Goal: Register for event/course

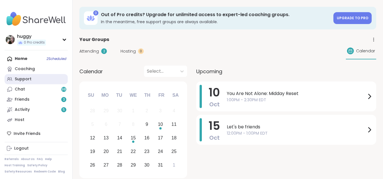
click at [37, 76] on link "Support" at bounding box center [36, 79] width 63 height 10
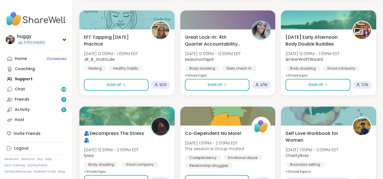
scroll to position [170, 0]
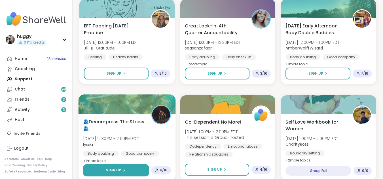
click at [111, 173] on span "Sign Up" at bounding box center [113, 170] width 15 height 5
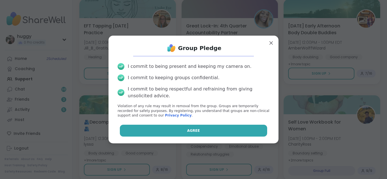
click at [173, 136] on button "Agree" at bounding box center [194, 131] width 148 height 12
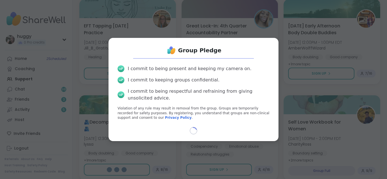
select select "**"
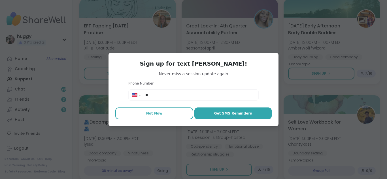
click at [160, 115] on button "Not Now" at bounding box center [154, 114] width 78 height 12
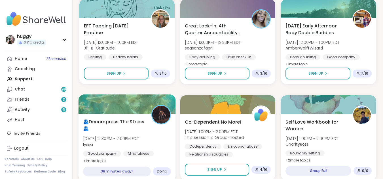
click at [163, 172] on span "Going" at bounding box center [161, 171] width 11 height 5
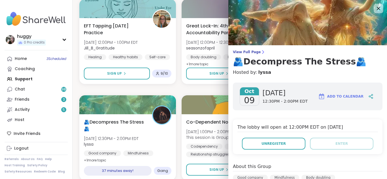
click at [377, 10] on icon at bounding box center [379, 9] width 4 height 4
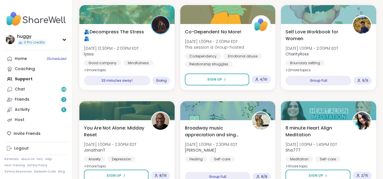
scroll to position [272, 0]
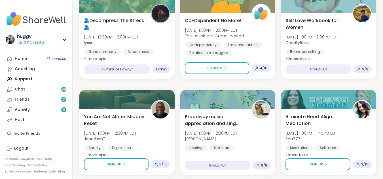
drag, startPoint x: 247, startPoint y: 164, endPoint x: 240, endPoint y: 177, distance: 14.5
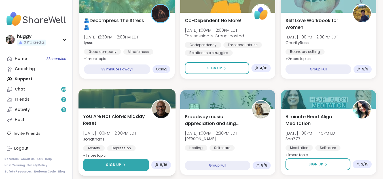
click at [113, 166] on span "Sign Up" at bounding box center [113, 165] width 15 height 5
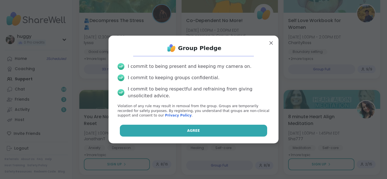
click at [199, 134] on button "Agree" at bounding box center [194, 131] width 148 height 12
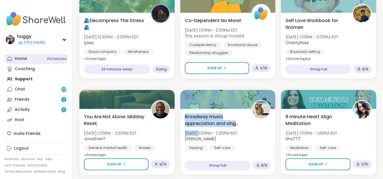
click at [57, 57] on span "3 Scheduled" at bounding box center [56, 59] width 20 height 5
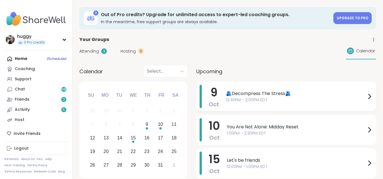
click at [370, 94] on icon at bounding box center [369, 96] width 7 height 7
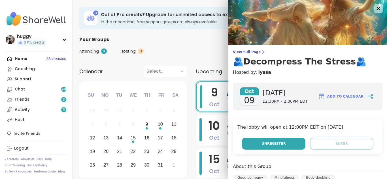
click at [285, 141] on button "Unregister" at bounding box center [273, 144] width 63 height 12
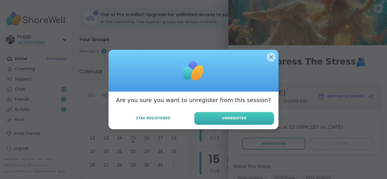
click at [257, 122] on button "Unregister" at bounding box center [234, 118] width 80 height 13
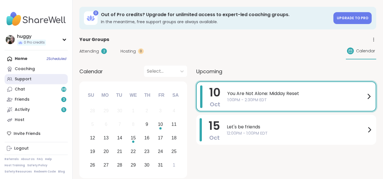
click at [61, 79] on link "Support" at bounding box center [36, 79] width 63 height 10
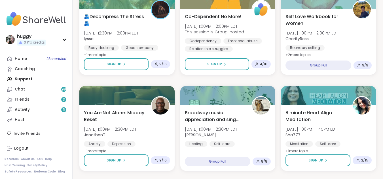
scroll to position [283, 0]
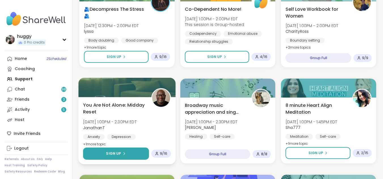
click at [122, 157] on button "Sign Up" at bounding box center [116, 154] width 66 height 12
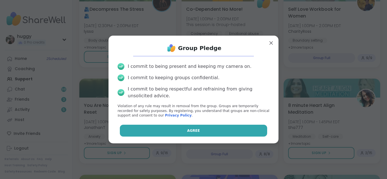
click at [154, 135] on button "Agree" at bounding box center [194, 131] width 148 height 12
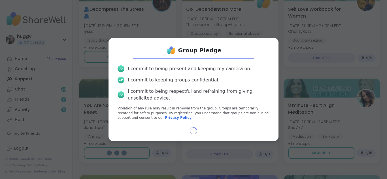
select select "**"
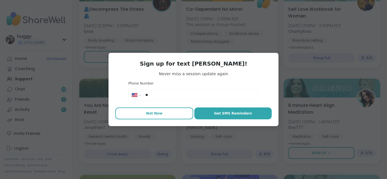
click at [159, 118] on button "Not Now" at bounding box center [154, 114] width 78 height 12
type textarea "*"
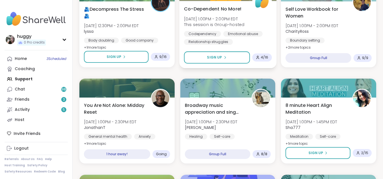
click at [269, 37] on div "Codependency Emotional abuse Relationship struggles" at bounding box center [228, 38] width 88 height 14
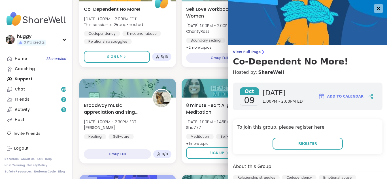
click at [375, 9] on icon at bounding box center [378, 8] width 7 height 7
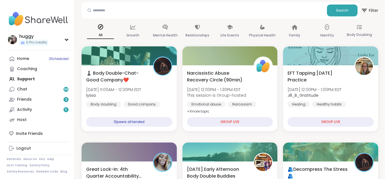
scroll to position [0, 0]
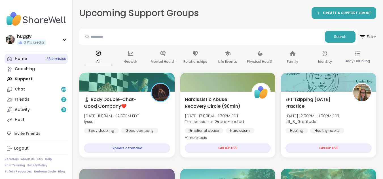
click at [50, 63] on link "Home 3 Scheduled" at bounding box center [36, 59] width 63 height 10
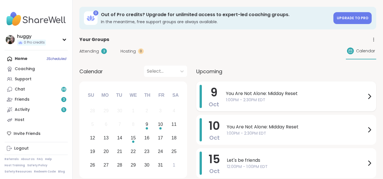
click at [261, 102] on span "1:00PM - 2:30PM EDT" at bounding box center [296, 100] width 140 height 6
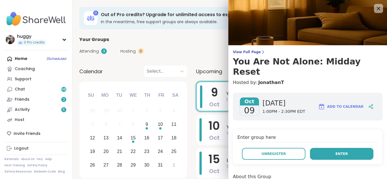
click at [313, 148] on button "Enter" at bounding box center [341, 154] width 63 height 12
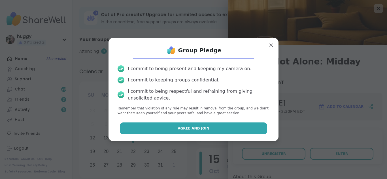
click at [223, 130] on button "Agree and Join" at bounding box center [194, 129] width 148 height 12
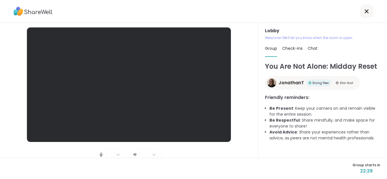
click at [258, 156] on div "Lobby Welcome! We’ll let you know when the room is open. Group Check-ins Chat Y…" at bounding box center [322, 90] width 129 height 135
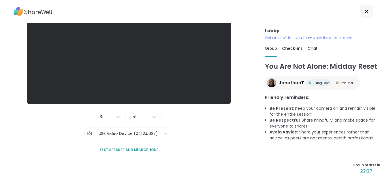
scroll to position [60, 0]
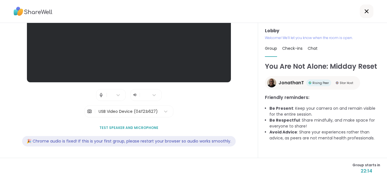
click at [205, 144] on div "🎉 Chrome audio is fixed! If this is your first group, please restart your brows…" at bounding box center [129, 141] width 214 height 10
